Goal: Information Seeking & Learning: Learn about a topic

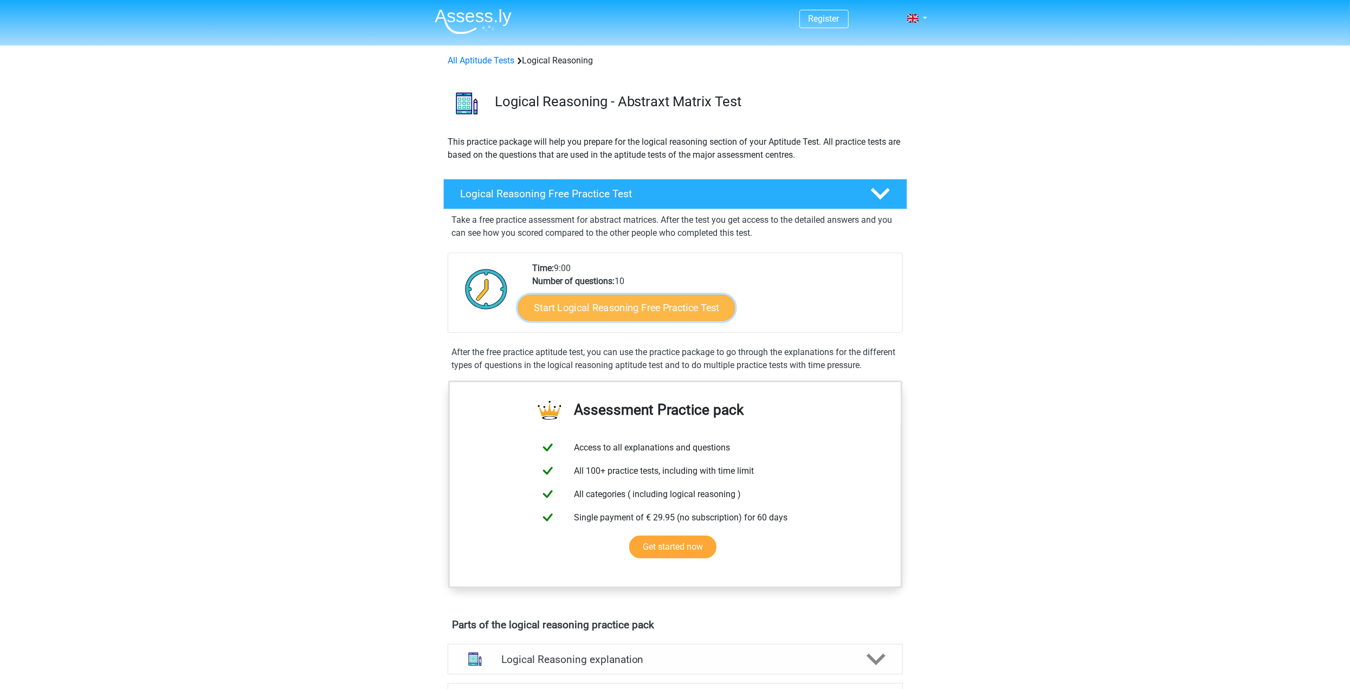
click at [607, 310] on link "Start Logical Reasoning Free Practice Test" at bounding box center [626, 307] width 217 height 26
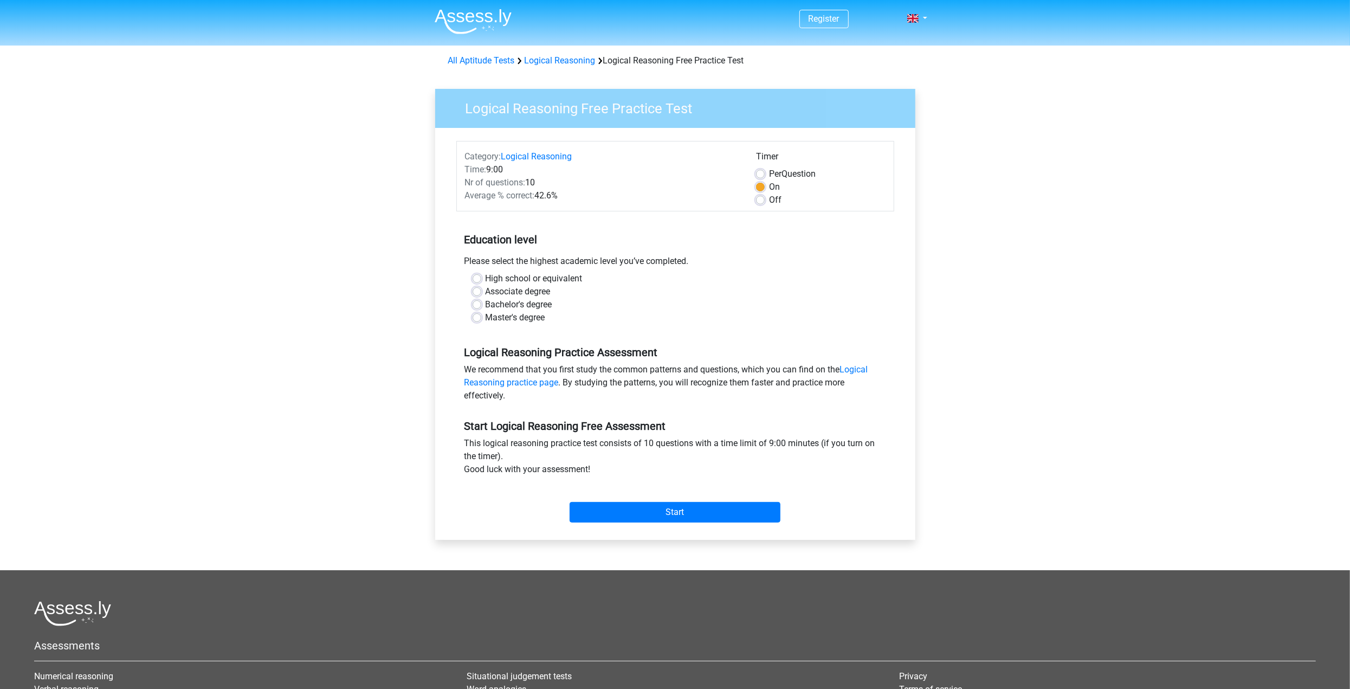
click at [528, 303] on label "Bachelor's degree" at bounding box center [519, 304] width 67 height 13
click at [481, 303] on input "Bachelor's degree" at bounding box center [477, 303] width 9 height 11
radio input "true"
click at [619, 496] on div "Start" at bounding box center [675, 504] width 438 height 38
click at [621, 504] on input "Start" at bounding box center [675, 512] width 211 height 21
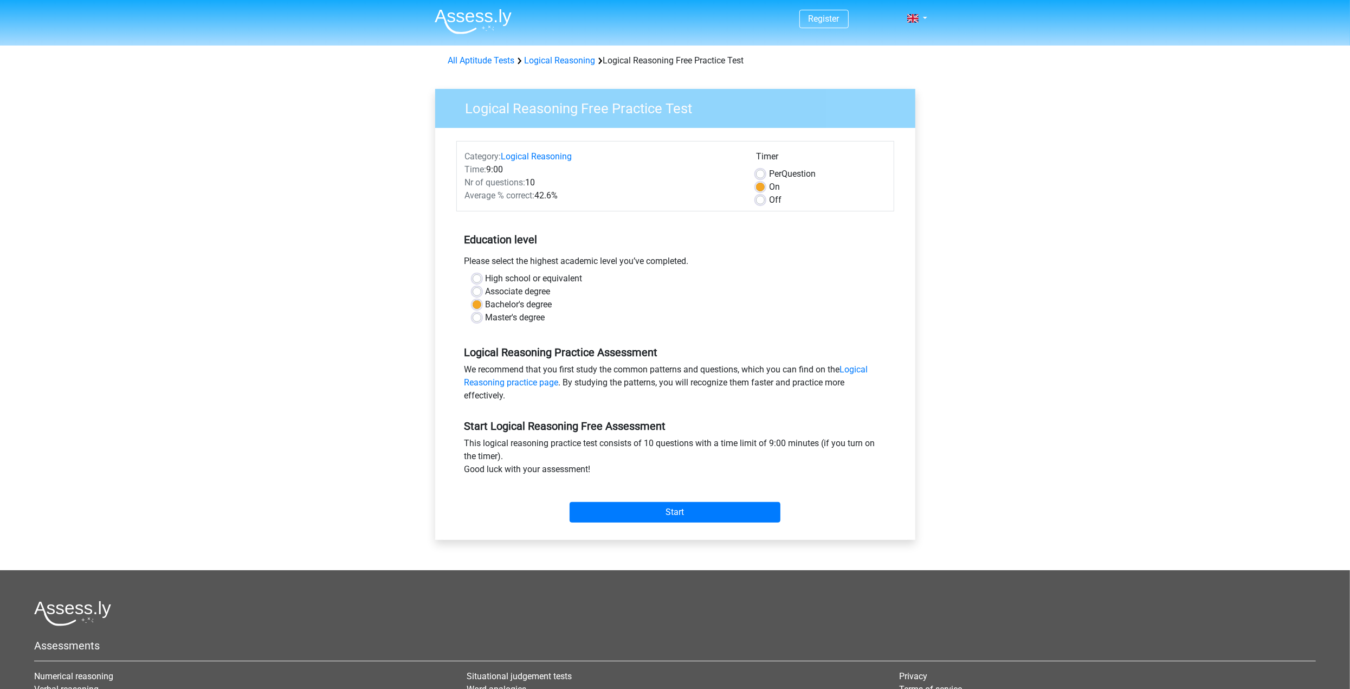
drag, startPoint x: 667, startPoint y: 327, endPoint x: 671, endPoint y: 337, distance: 11.0
